Goal: Use online tool/utility

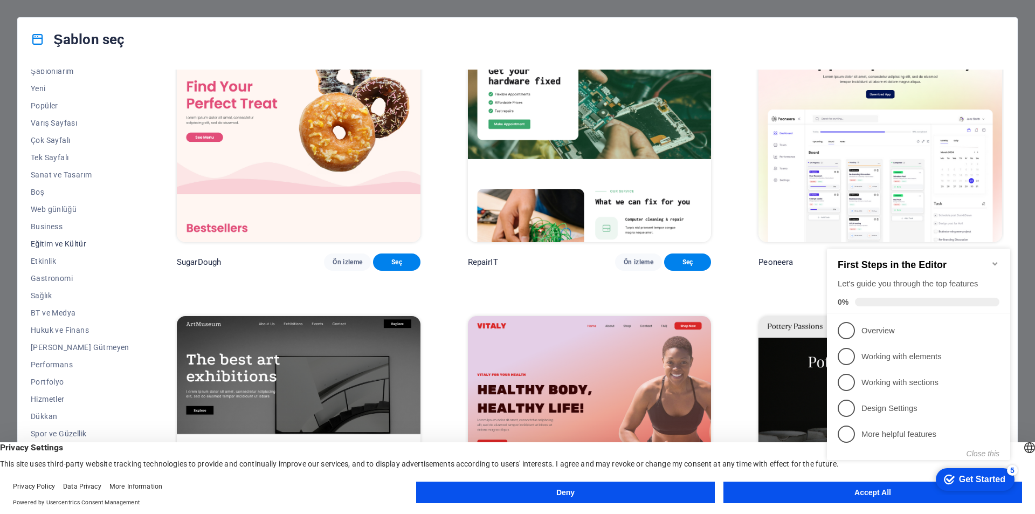
scroll to position [35, 0]
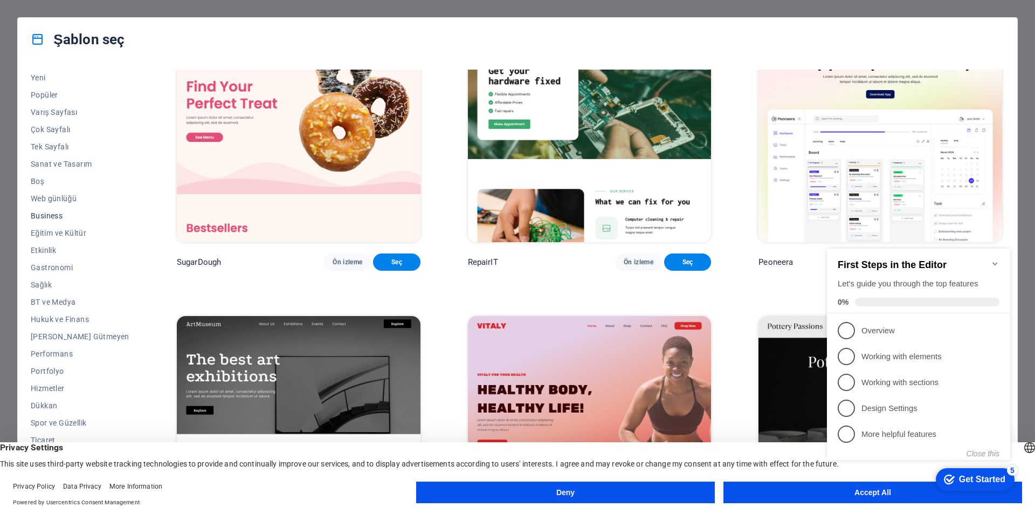
click at [55, 214] on span "Business" at bounding box center [80, 215] width 99 height 9
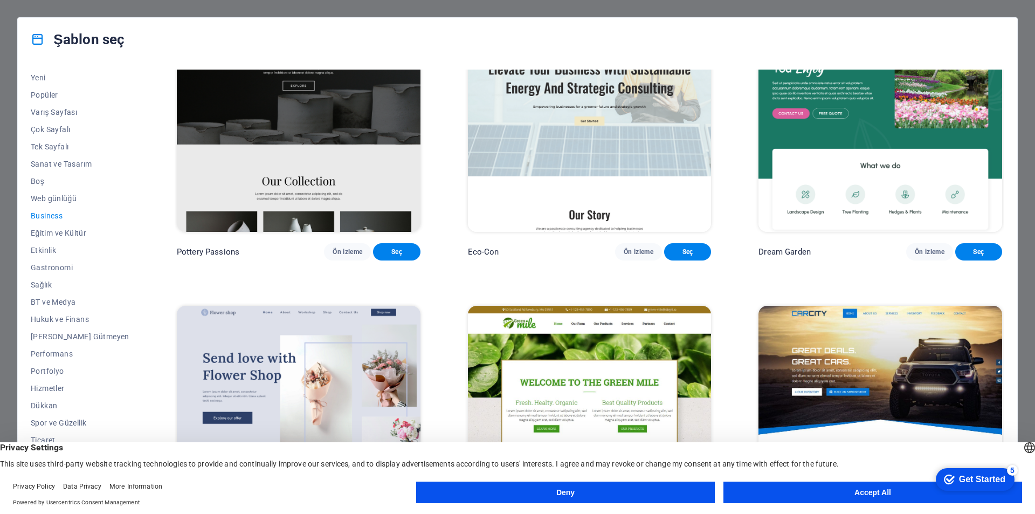
scroll to position [25, 0]
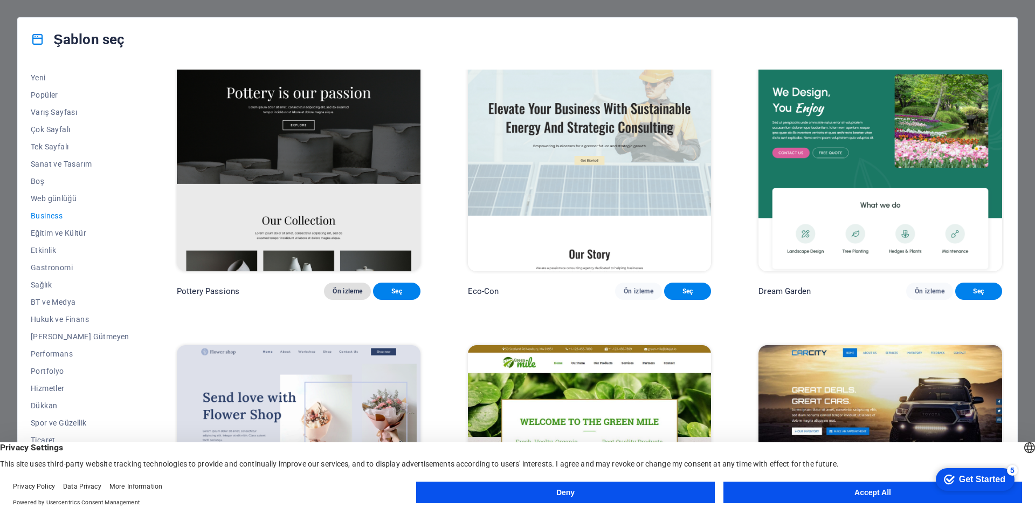
click at [336, 295] on span "Ön izleme" at bounding box center [348, 291] width 30 height 9
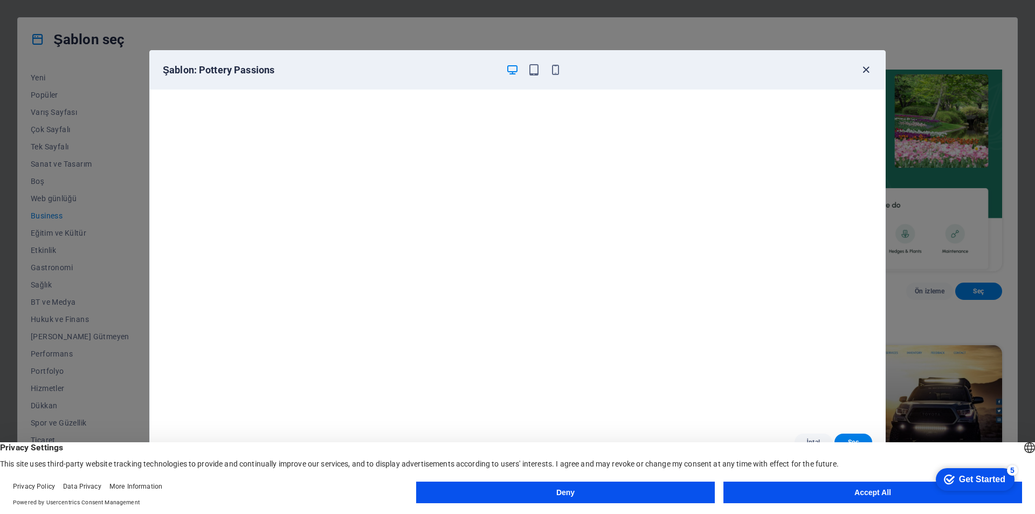
click at [865, 67] on icon "button" at bounding box center [866, 70] width 12 height 12
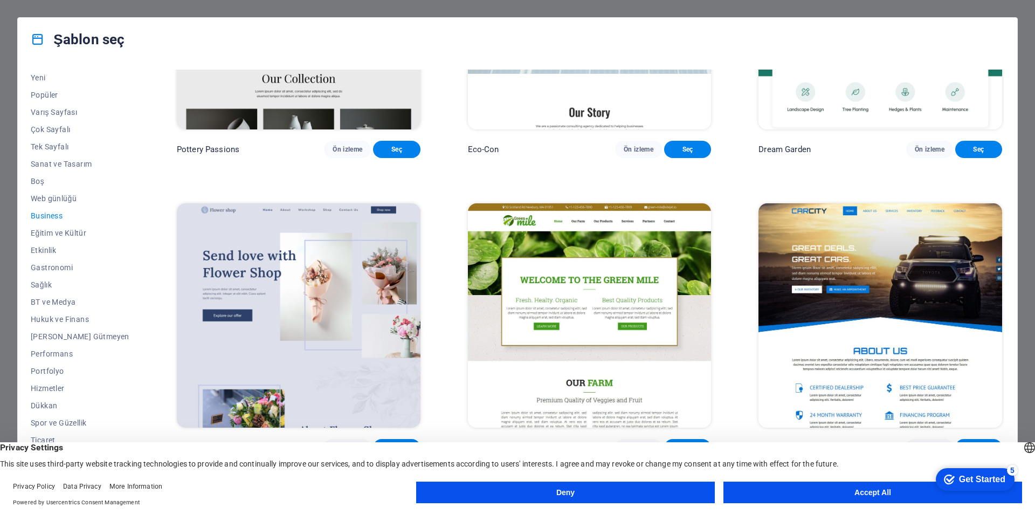
scroll to position [0, 0]
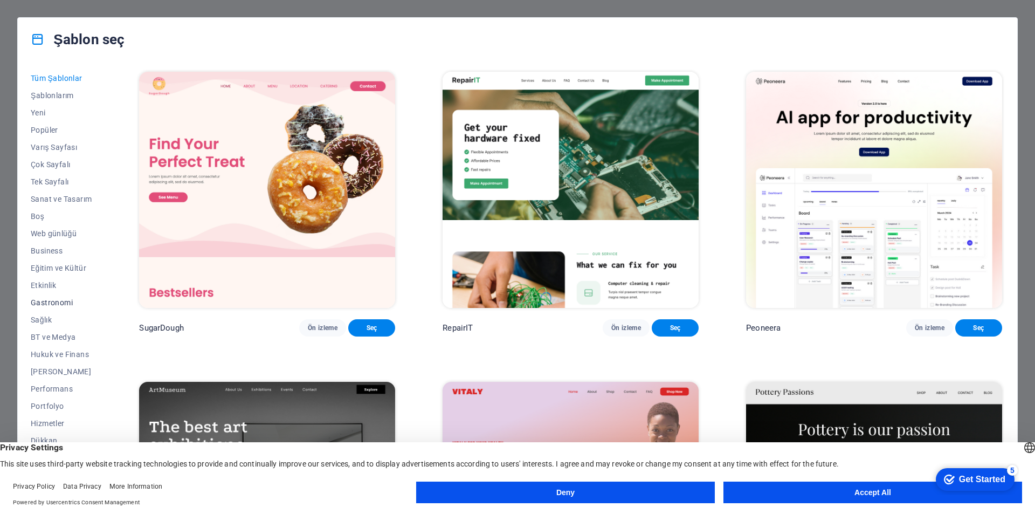
scroll to position [35, 0]
